Goal: Task Accomplishment & Management: Manage account settings

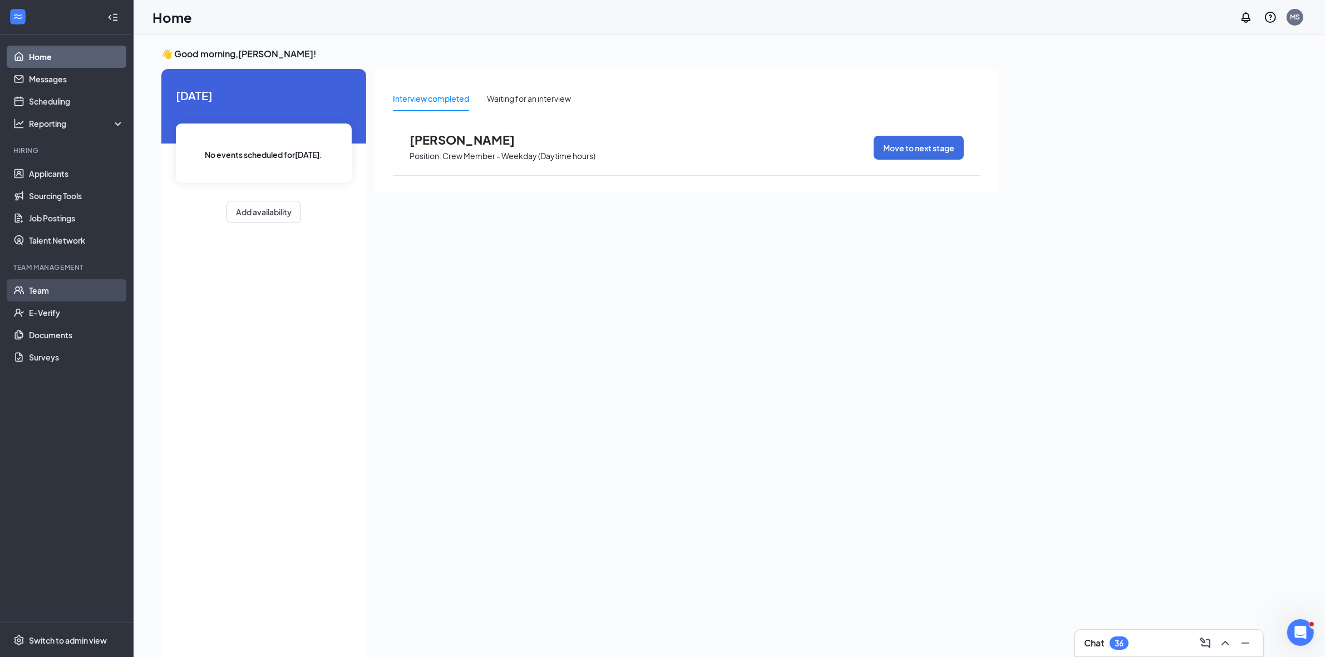
click at [50, 292] on link "Team" at bounding box center [76, 290] width 95 height 22
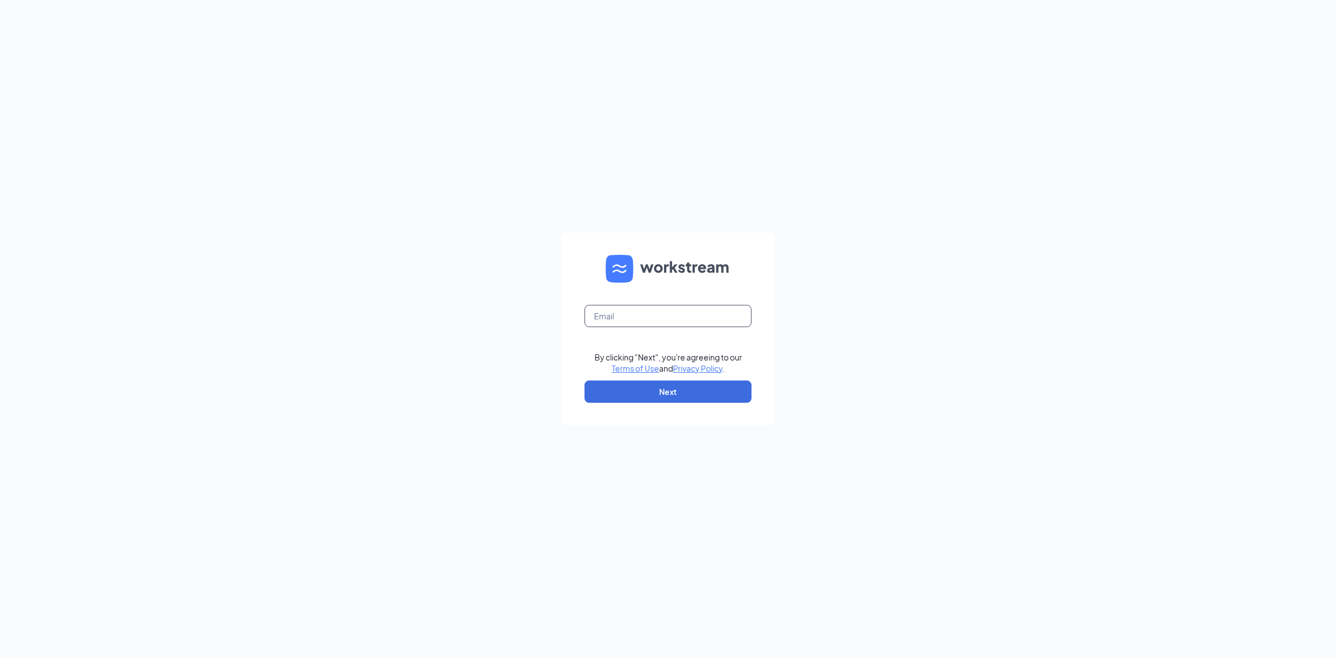
click at [697, 318] on input "text" at bounding box center [667, 316] width 167 height 22
type input "[PERSON_NAME][EMAIL_ADDRESS][DOMAIN_NAME]"
click at [679, 385] on button "Next" at bounding box center [667, 392] width 167 height 22
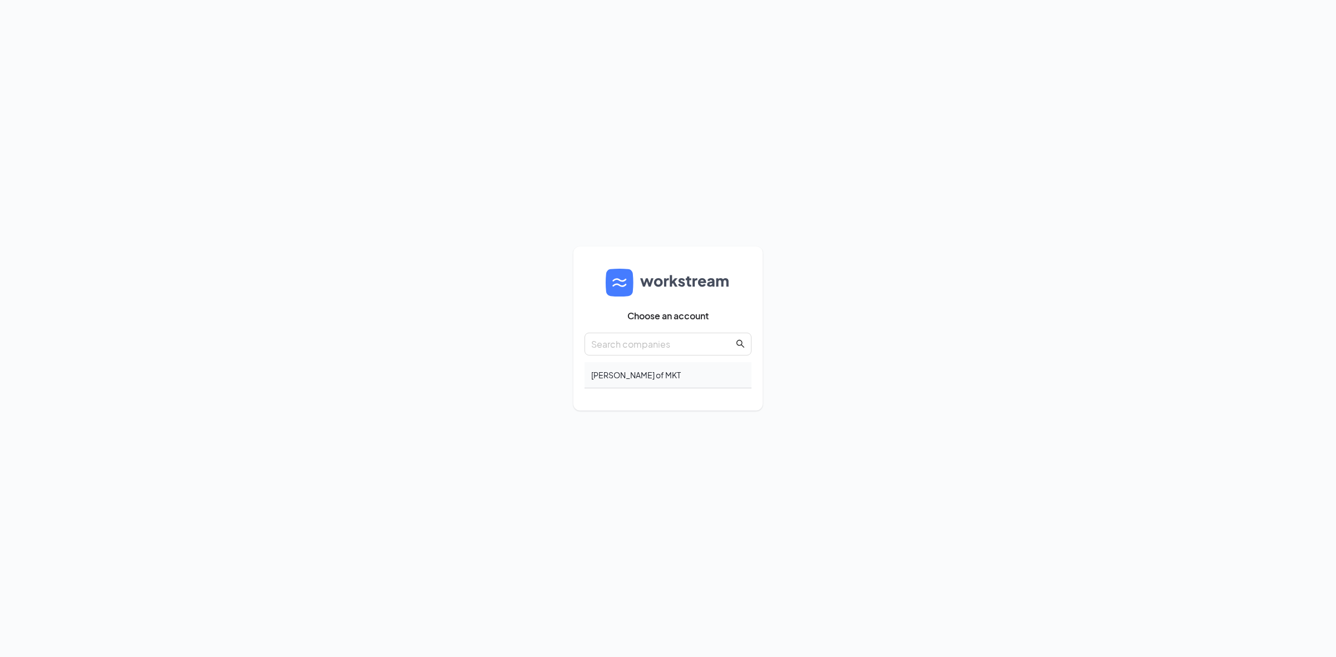
click at [661, 382] on div "Culver's - Custard of MKT" at bounding box center [667, 375] width 167 height 26
